Goal: Consume media (video, audio): Watch videos, listen to music or podcasts

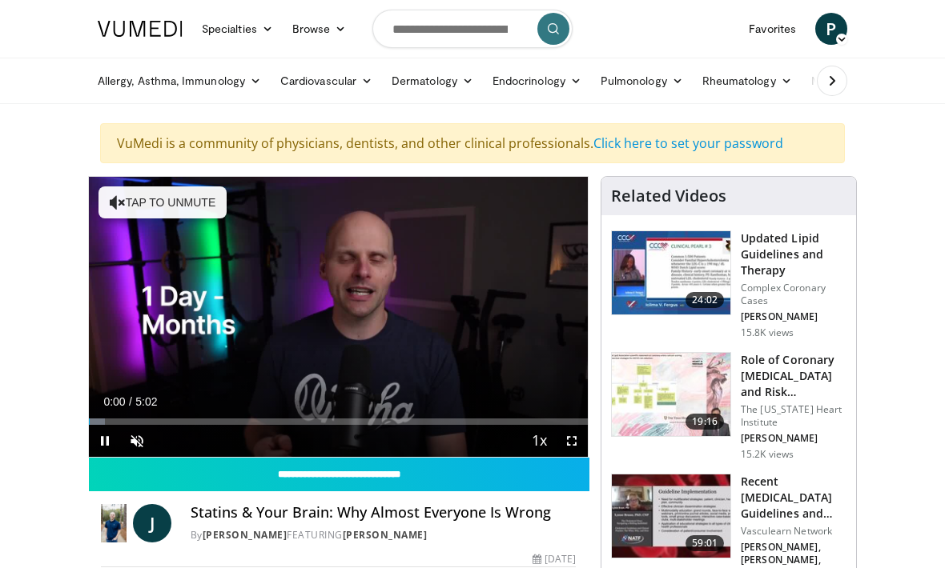
click at [581, 439] on span "Video Player" at bounding box center [572, 441] width 32 height 32
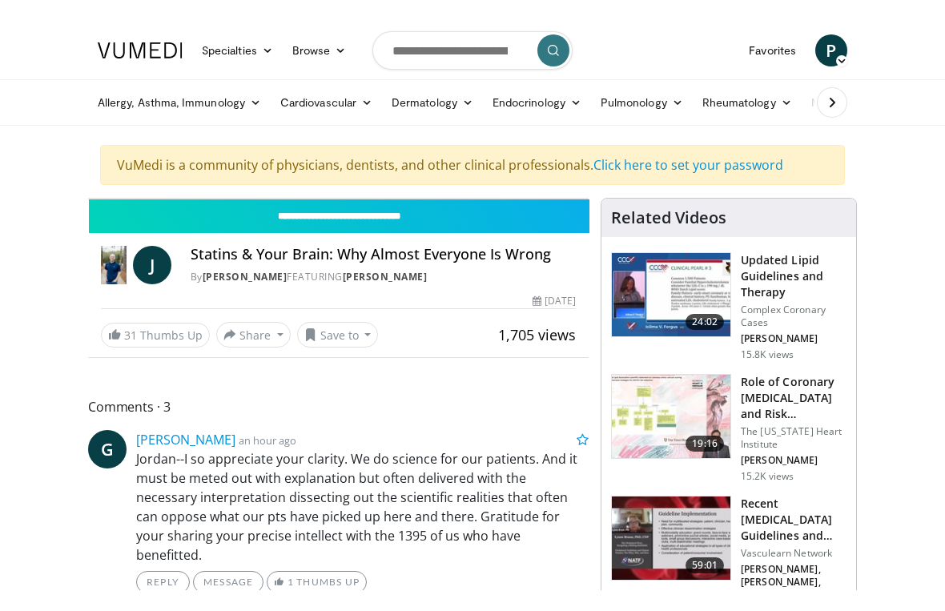
scroll to position [19, 0]
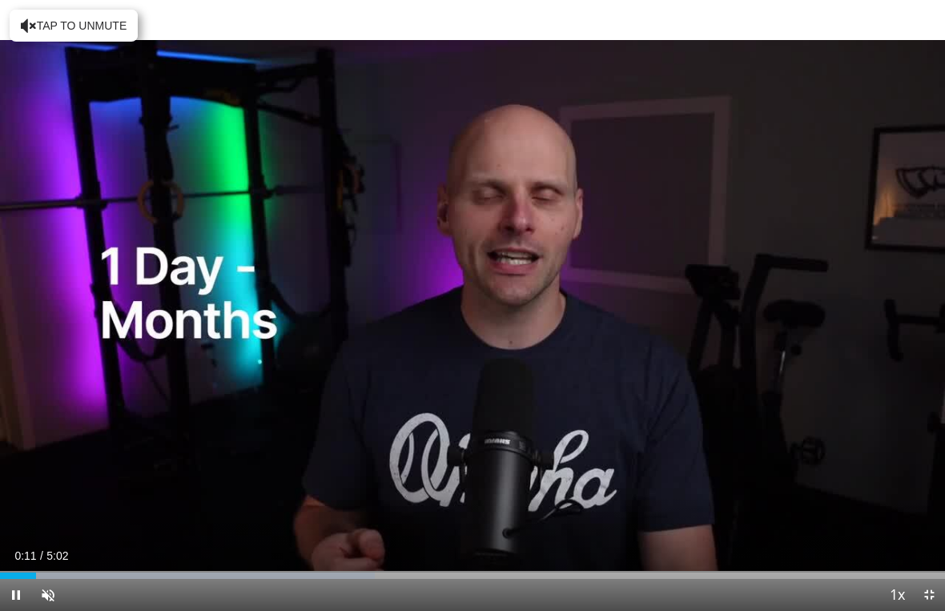
click at [228, 487] on div "10 seconds Tap to unmute" at bounding box center [472, 305] width 945 height 611
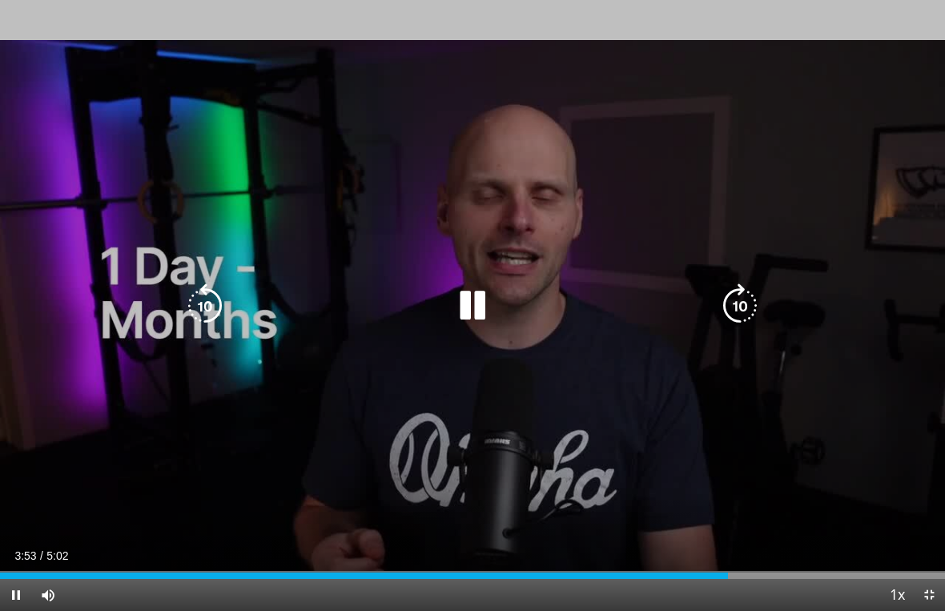
click at [475, 314] on icon "Video Player" at bounding box center [472, 305] width 45 height 45
click at [477, 307] on icon "Video Player" at bounding box center [472, 305] width 45 height 45
click at [481, 304] on icon "Video Player" at bounding box center [472, 305] width 45 height 45
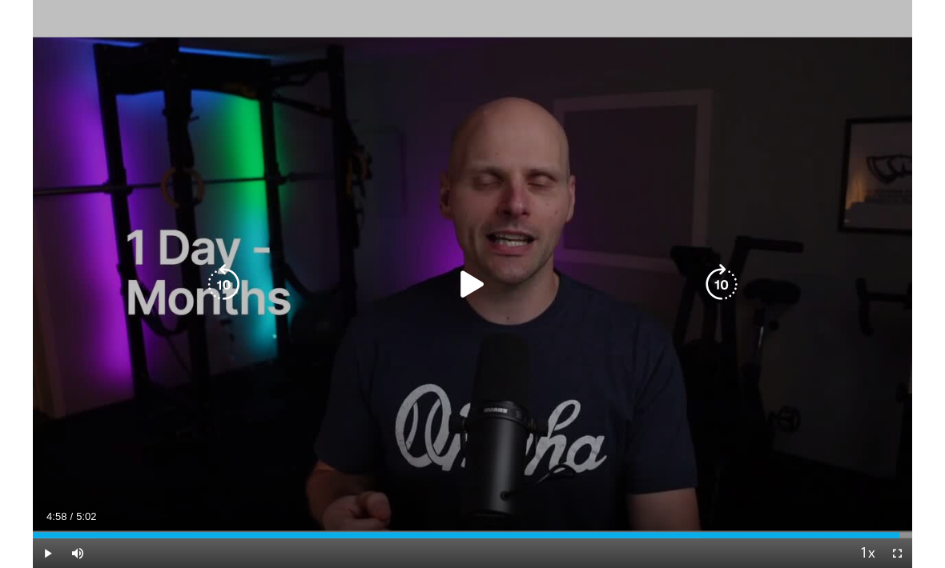
scroll to position [0, 0]
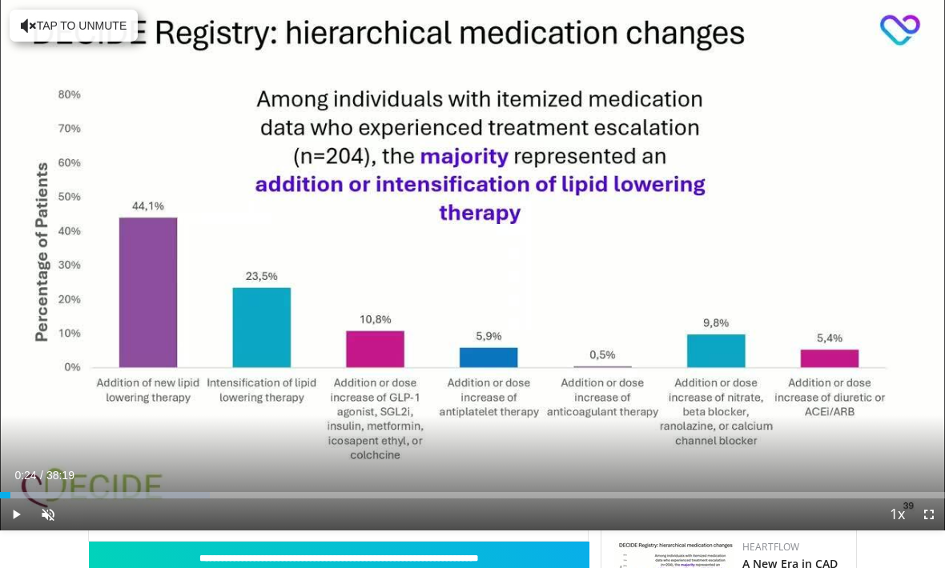
scroll to position [1087, 0]
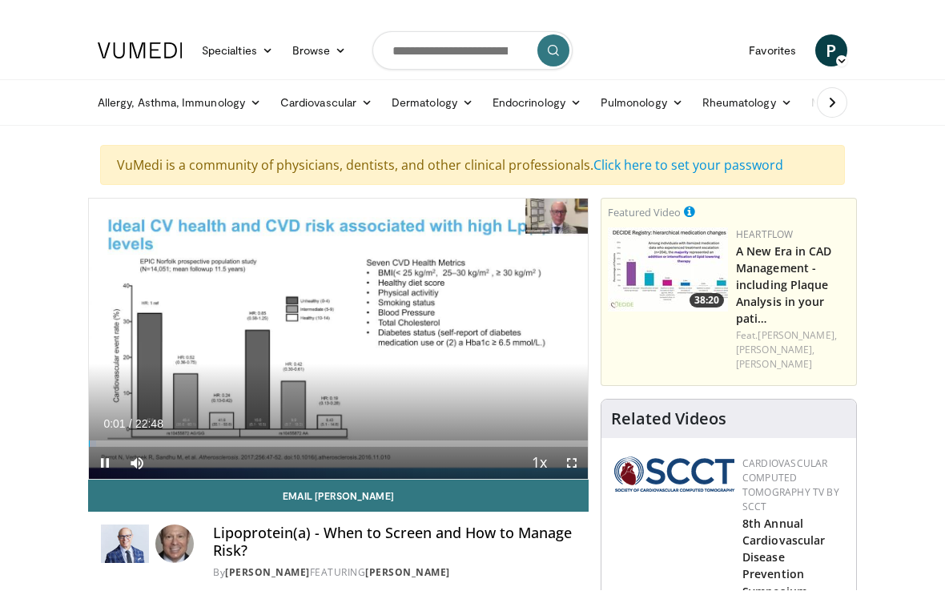
scroll to position [19, 0]
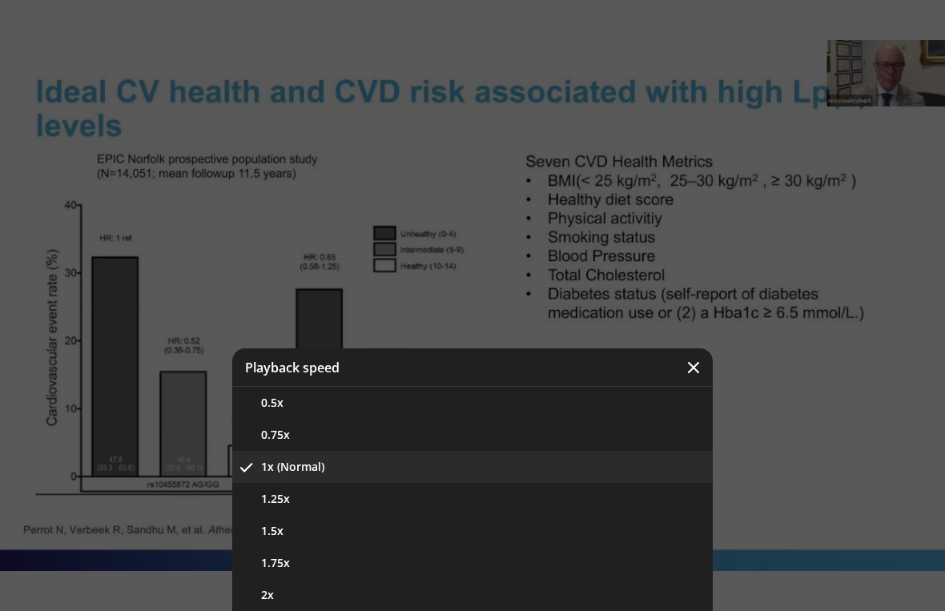
click at [386, 525] on button "1.5x" at bounding box center [472, 531] width 480 height 32
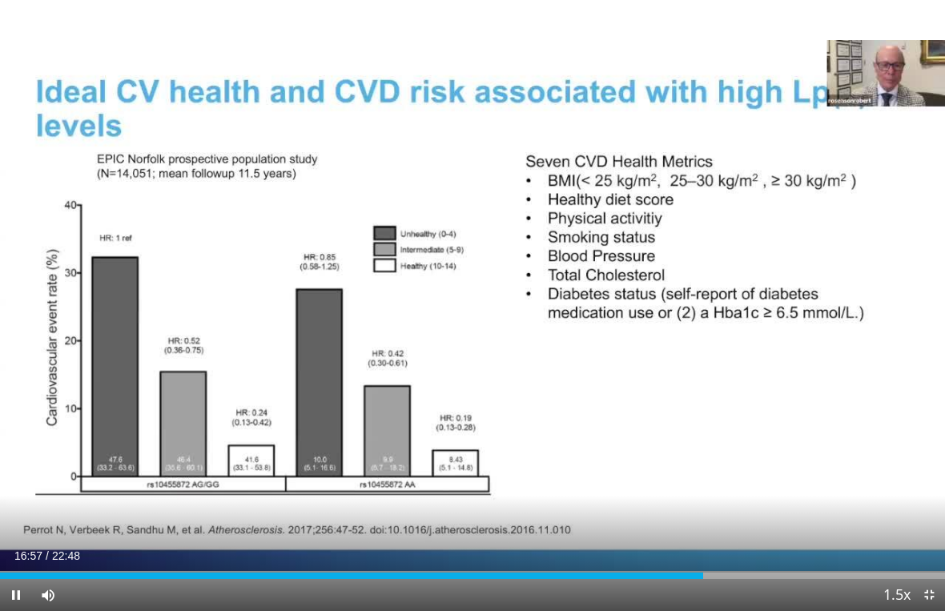
click at [740, 568] on div "Loaded : 73.81%" at bounding box center [472, 575] width 945 height 6
click at [793, 568] on div "Progress Bar" at bounding box center [662, 575] width 359 height 6
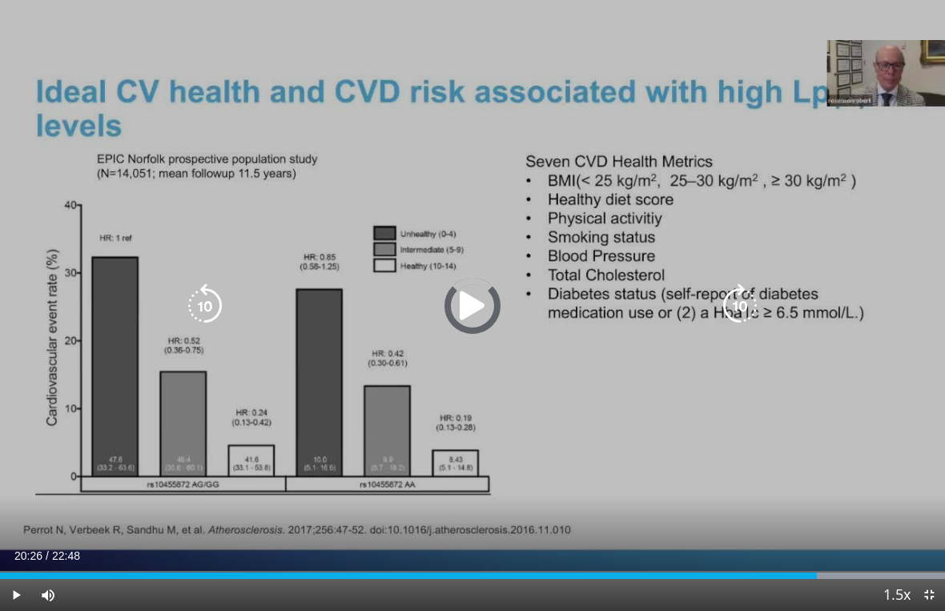
click at [847, 568] on div "Progress Bar" at bounding box center [771, 575] width 347 height 6
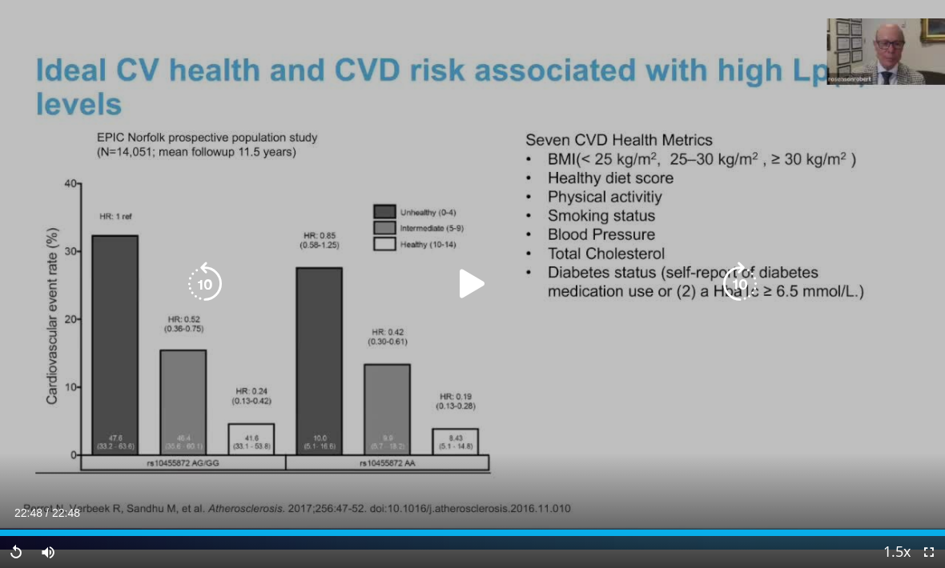
scroll to position [4, 0]
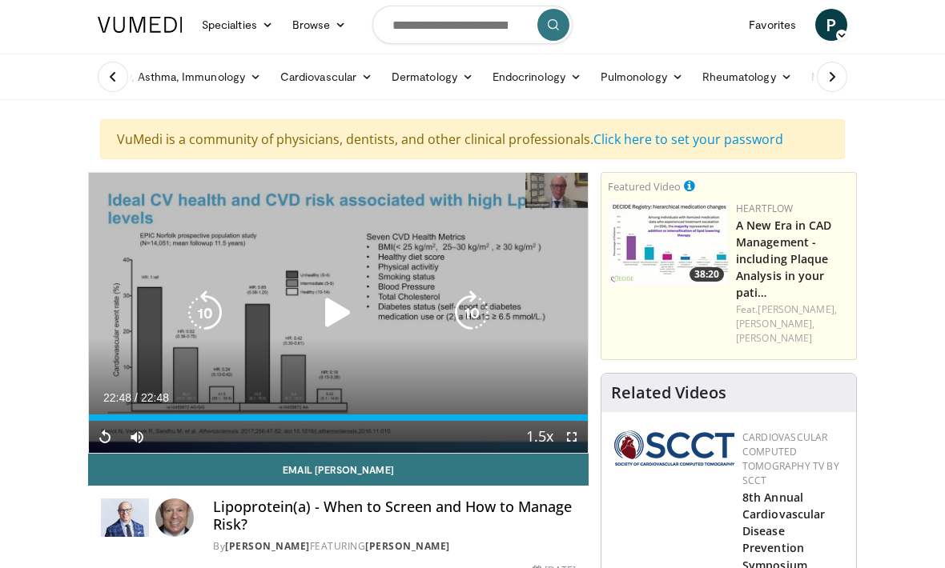
click at [768, 38] on link "Favorites" at bounding box center [772, 25] width 66 height 32
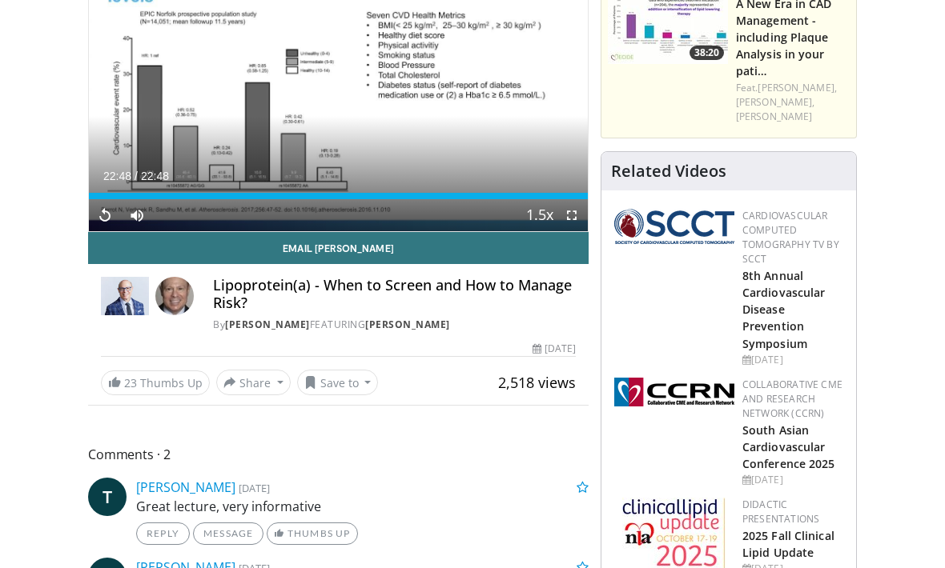
scroll to position [226, 0]
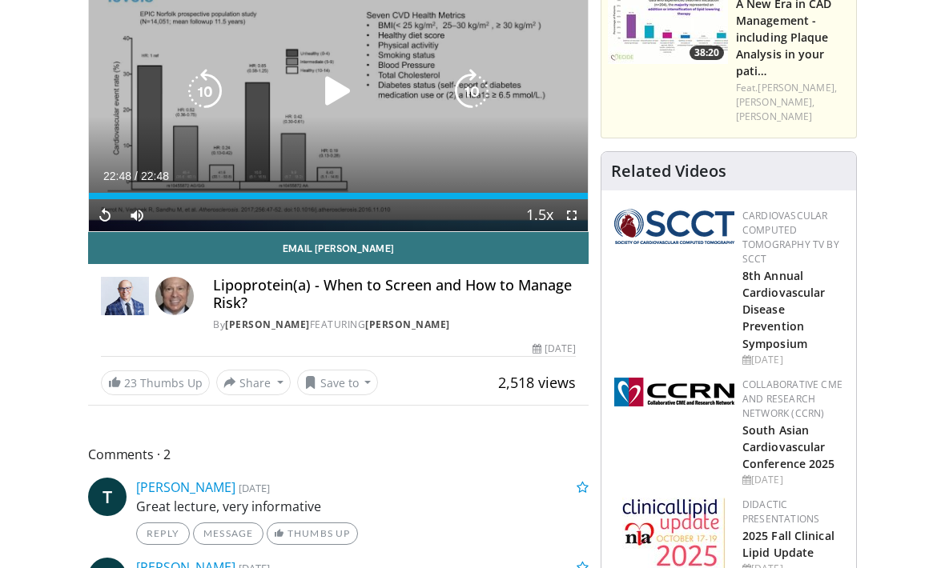
click at [352, 388] on button "Save to" at bounding box center [338, 383] width 82 height 26
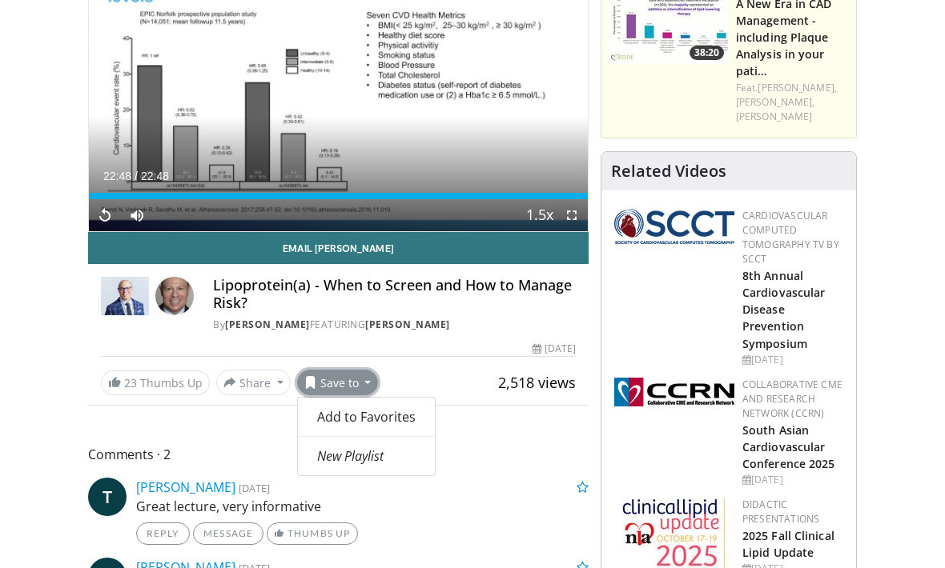
click at [407, 422] on span "Add to Favorites" at bounding box center [366, 417] width 98 height 18
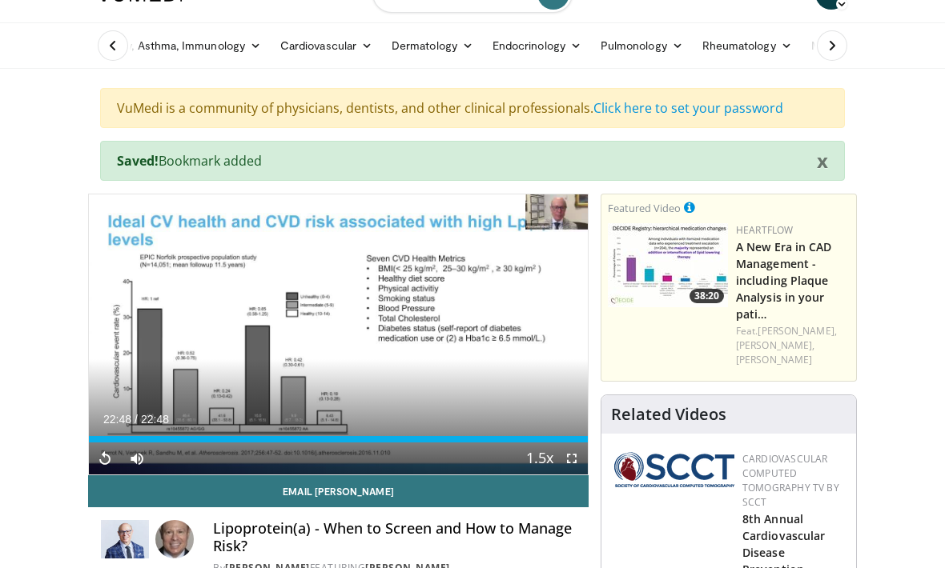
scroll to position [0, 0]
